Goal: Use online tool/utility: Utilize a website feature to perform a specific function

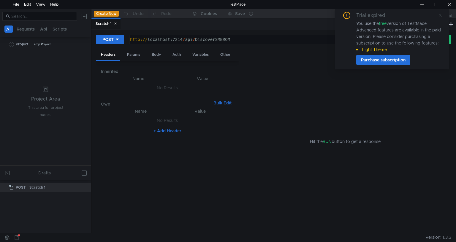
click at [441, 16] on icon at bounding box center [440, 15] width 4 height 4
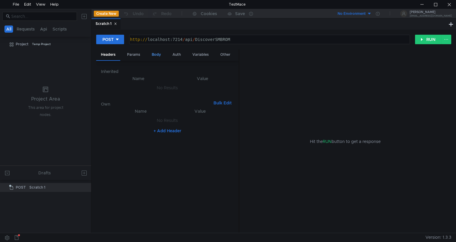
click at [157, 54] on div "Body" at bounding box center [156, 54] width 19 height 11
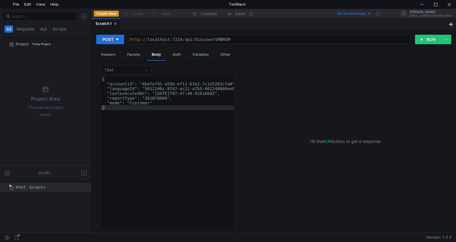
click at [241, 38] on div "http:// localhost:7214 / api / DiscoverSMBROM" at bounding box center [269, 44] width 280 height 14
paste textarea "067/api/UpdatePlannerProjectTask"
type textarea "[URL]"
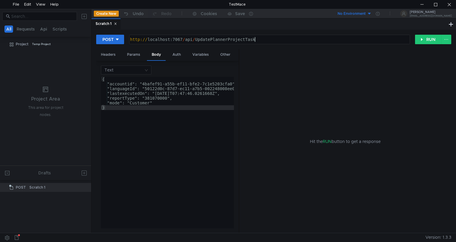
click at [155, 96] on div "{ "accountid": "4bafef91-a55b-ef11-bfe2-7c1e5203cfa0", "languageId": "50122d0c-…" at bounding box center [173, 157] width 145 height 161
type textarea ""mode": "Customer" }"
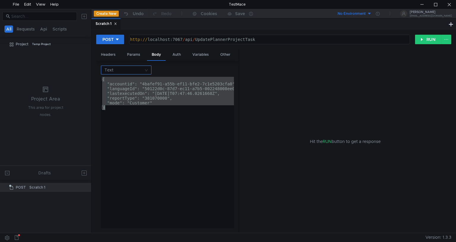
click at [142, 68] on input at bounding box center [124, 70] width 39 height 8
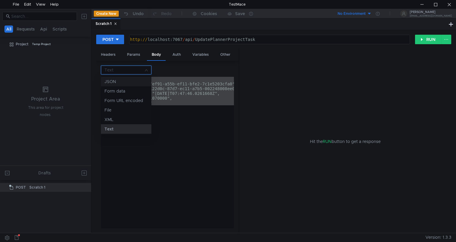
click at [127, 82] on div "JSON" at bounding box center [126, 81] width 43 height 7
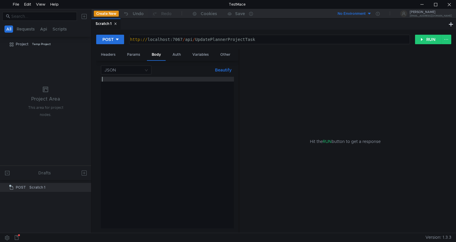
paste textarea "}"
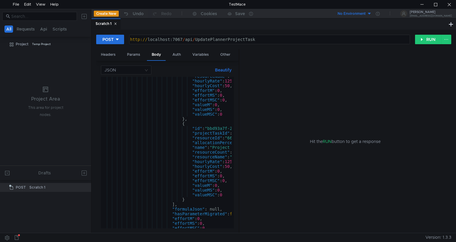
scroll to position [52, 0]
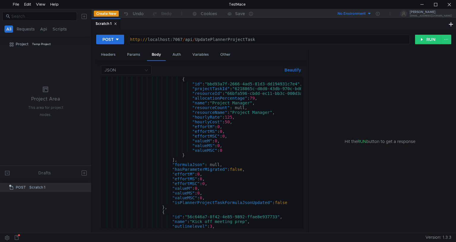
drag, startPoint x: 239, startPoint y: 136, endPoint x: 337, endPoint y: 144, distance: 98.3
click at [337, 144] on as-split "Headers Params Body Auth Variables Other JSON Beautify } { "id" : "bbd93a7f-266…" at bounding box center [273, 141] width 355 height 184
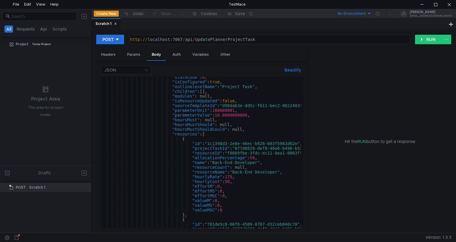
scroll to position [4227, 0]
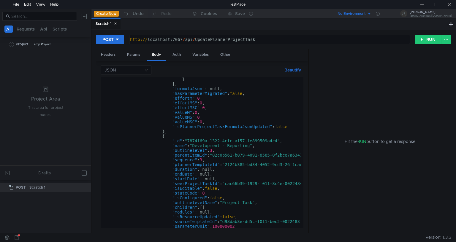
click at [244, 25] on div "Scratch 1" at bounding box center [269, 23] width 356 height 11
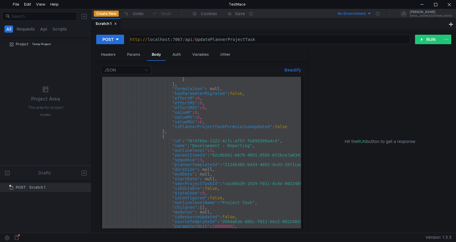
paste textarea
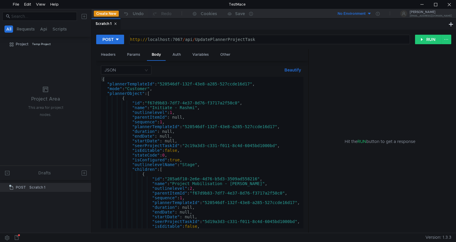
scroll to position [0, 0]
drag, startPoint x: 102, startPoint y: 94, endPoint x: 105, endPoint y: 98, distance: 4.5
click at [102, 94] on div "{ "plannerTemplateId" : "520546df-132f-43e8-a285-527ccde16d17" , "mode" : "Cust…" at bounding box center [227, 156] width 252 height 159
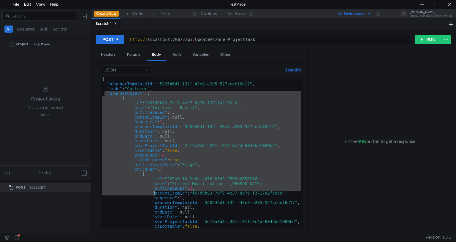
drag, startPoint x: 105, startPoint y: 93, endPoint x: 150, endPoint y: 184, distance: 102.1
click at [154, 191] on div "{ "plannerTemplateId" : "520546df-132f-43e8-a285-527ccde16d17" , "mode" : "Cust…" at bounding box center [227, 156] width 252 height 159
drag, startPoint x: 113, startPoint y: 110, endPoint x: 109, endPoint y: 107, distance: 5.1
click at [113, 109] on div "{ "plannerTemplateId" : "520546df-132f-43e8-a285-527ccde16d17" , "mode" : "Cust…" at bounding box center [201, 153] width 200 height 152
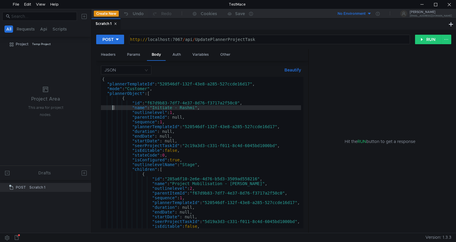
click at [103, 93] on div "{ "plannerTemplateId" : "520546df-132f-43e8-a285-527ccde16d17" , "mode" : "Cust…" at bounding box center [227, 156] width 252 height 159
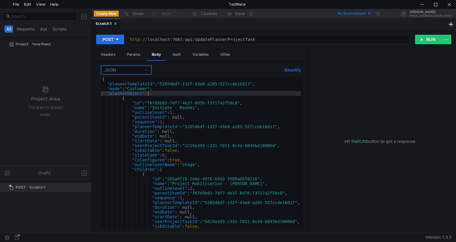
click at [131, 69] on input at bounding box center [124, 70] width 39 height 8
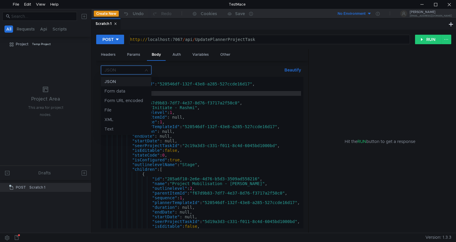
click at [202, 104] on div at bounding box center [228, 121] width 456 height 242
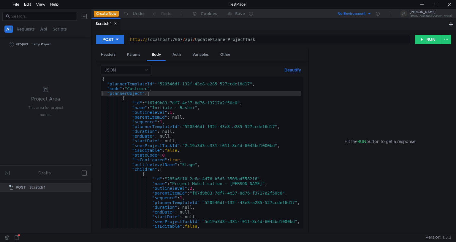
click at [116, 103] on div "{ "plannerTemplateId" : "520546df-132f-43e8-a285-527ccde16d17" , "mode" : "Cust…" at bounding box center [227, 156] width 252 height 159
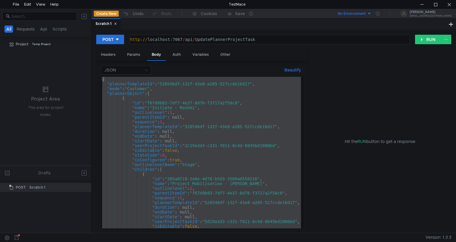
click at [186, 114] on div "{ "plannerTemplateId" : "520546df-132f-43e8-a285-527ccde16d17" , "mode" : "Cust…" at bounding box center [201, 153] width 200 height 152
paste textarea
type textarea "}"
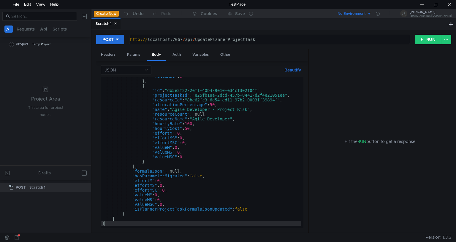
scroll to position [9580, 0]
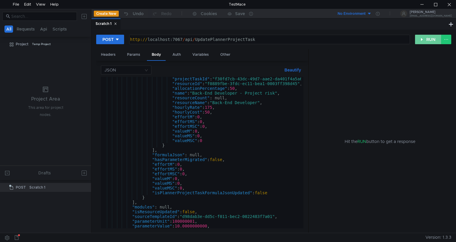
click at [425, 40] on button "RUN" at bounding box center [428, 40] width 26 height 10
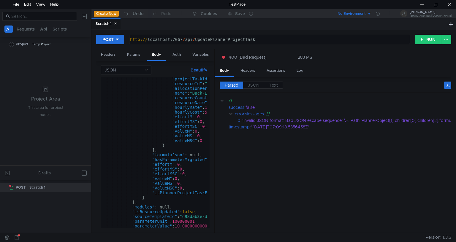
drag, startPoint x: 309, startPoint y: 138, endPoint x: 203, endPoint y: 132, distance: 106.2
click at [203, 132] on as-split "Headers Params Body Auth Variables Other JSON Beautify } "projectTaskId" : "f30…" at bounding box center [273, 141] width 355 height 184
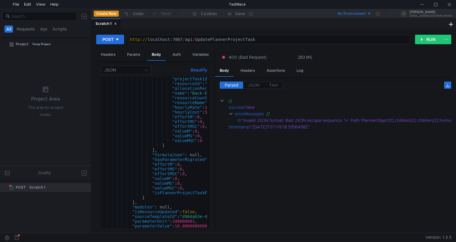
scroll to position [9580, 0]
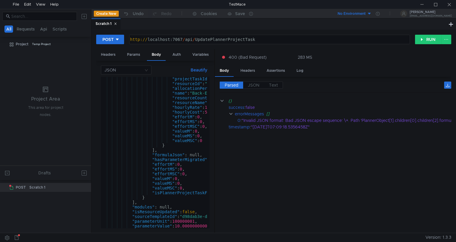
scroll to position [9580, 0]
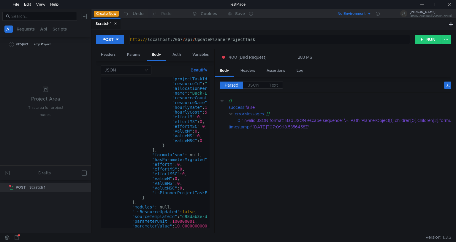
scroll to position [9580, 0]
